Goal: Check status: Check status

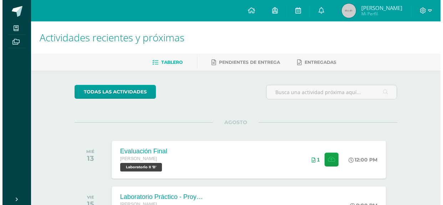
scroll to position [104, 0]
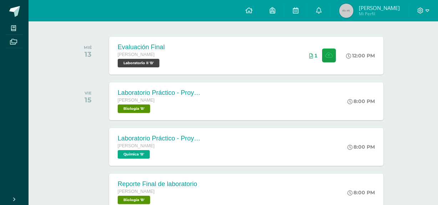
click at [303, 127] on div "Laboratorio Práctico - Proyecto de Unidad Quinto Bachillerato Química 'B' 8:00 …" at bounding box center [233, 147] width 323 height 40
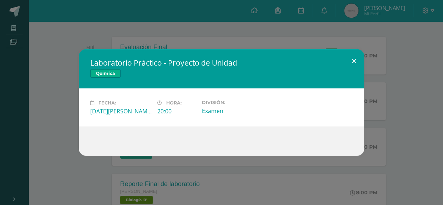
click at [352, 57] on button at bounding box center [354, 61] width 20 height 24
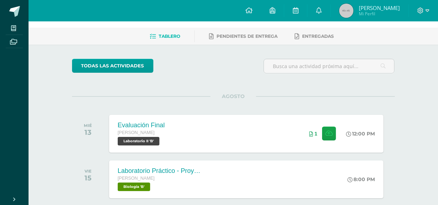
scroll to position [0, 0]
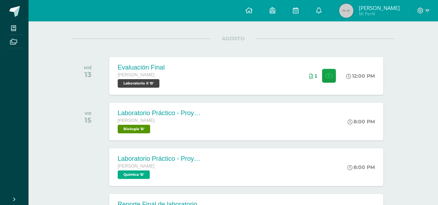
scroll to position [196, 0]
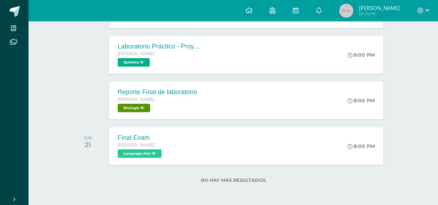
click at [354, 10] on img at bounding box center [346, 11] width 14 height 14
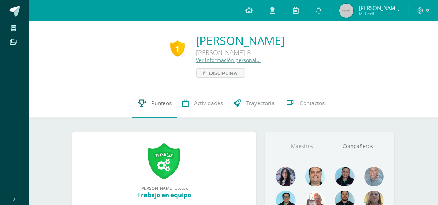
click at [173, 105] on link "Punteos" at bounding box center [154, 103] width 45 height 29
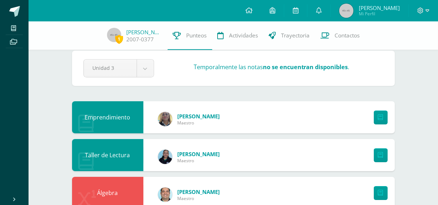
scroll to position [10, 0]
